Goal: Navigation & Orientation: Find specific page/section

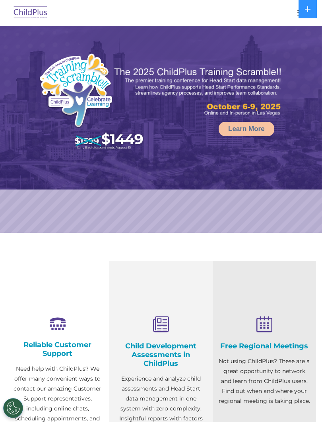
select select "MEDIUM"
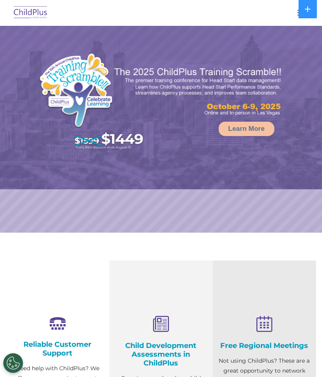
select select "MEDIUM"
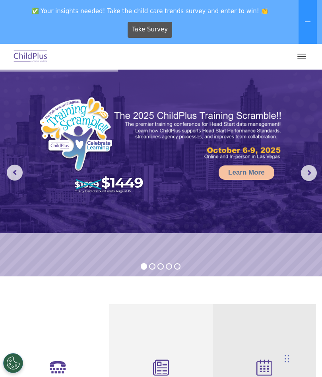
click at [302, 56] on button "button" at bounding box center [302, 56] width 17 height 13
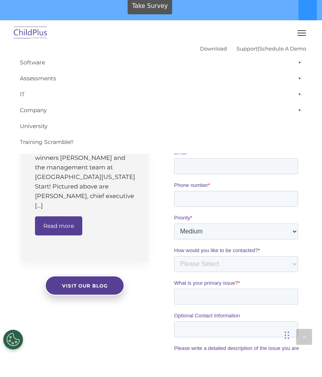
scroll to position [531, 0]
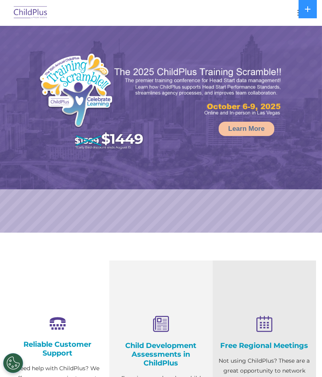
select select "MEDIUM"
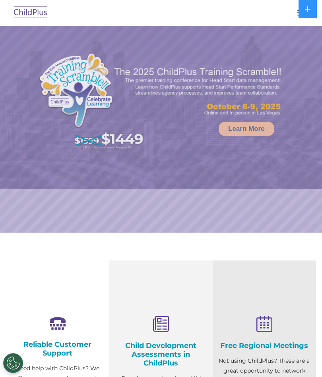
select select "MEDIUM"
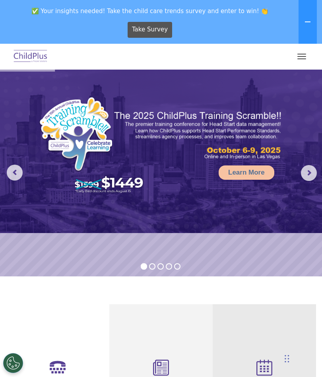
click at [300, 54] on span "button" at bounding box center [302, 54] width 9 height 1
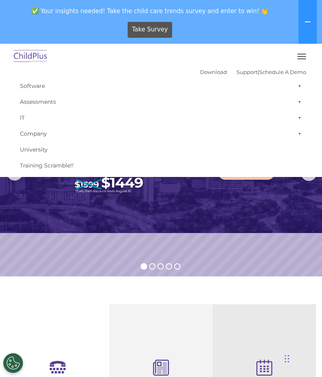
click at [304, 56] on span "button" at bounding box center [302, 56] width 9 height 1
